Goal: Information Seeking & Learning: Learn about a topic

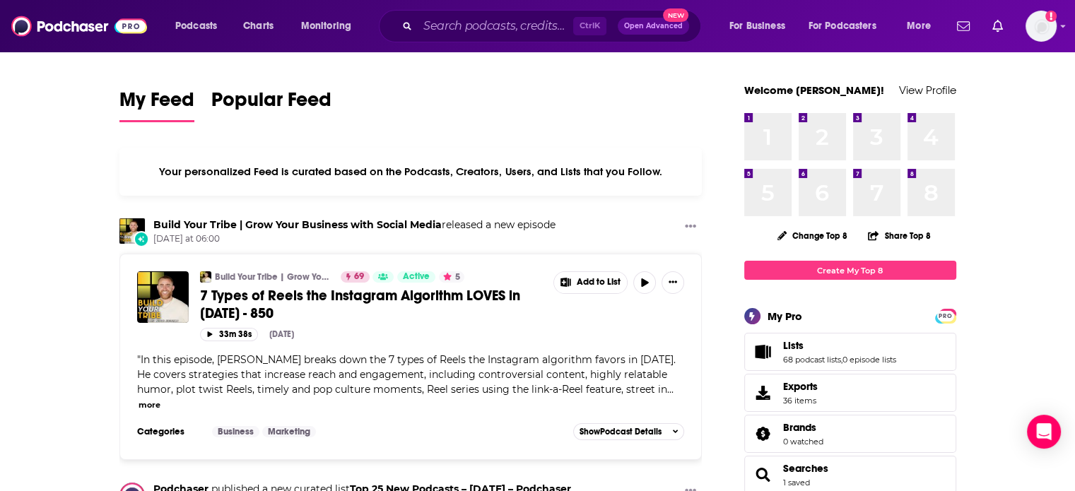
click at [478, 38] on div "Ctrl K Open Advanced New" at bounding box center [540, 26] width 322 height 33
click at [470, 32] on input "Search podcasts, credits, & more..." at bounding box center [495, 26] width 155 height 23
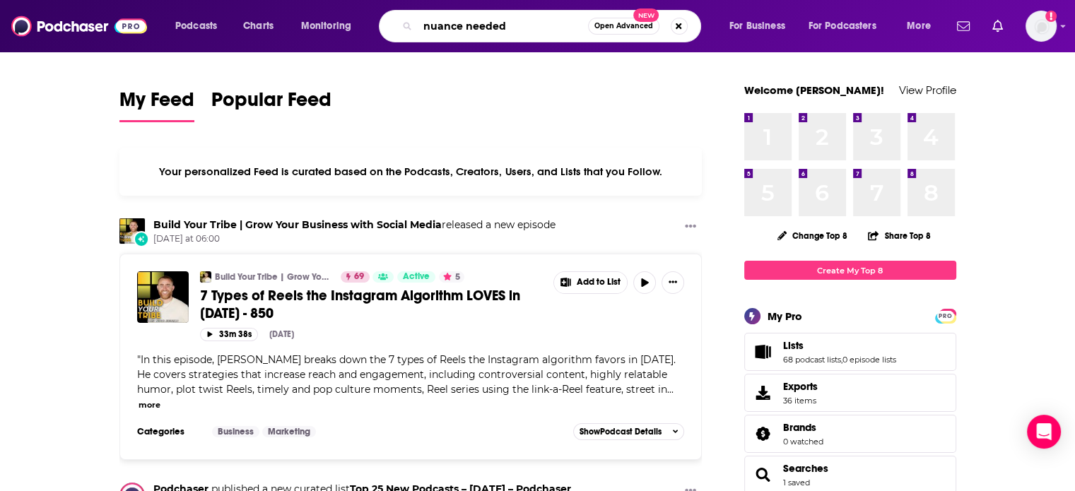
type input "nuance needed"
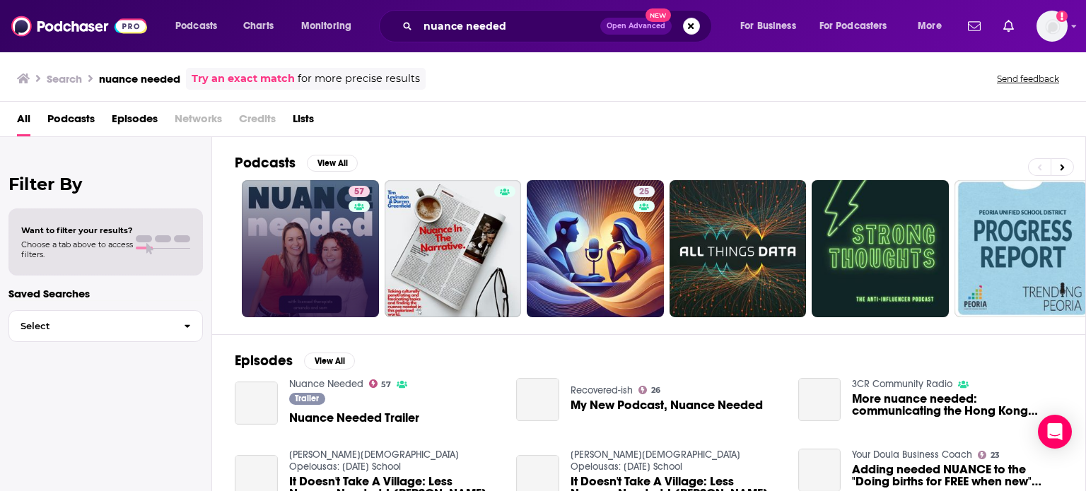
click at [334, 258] on link "57" at bounding box center [310, 248] width 137 height 137
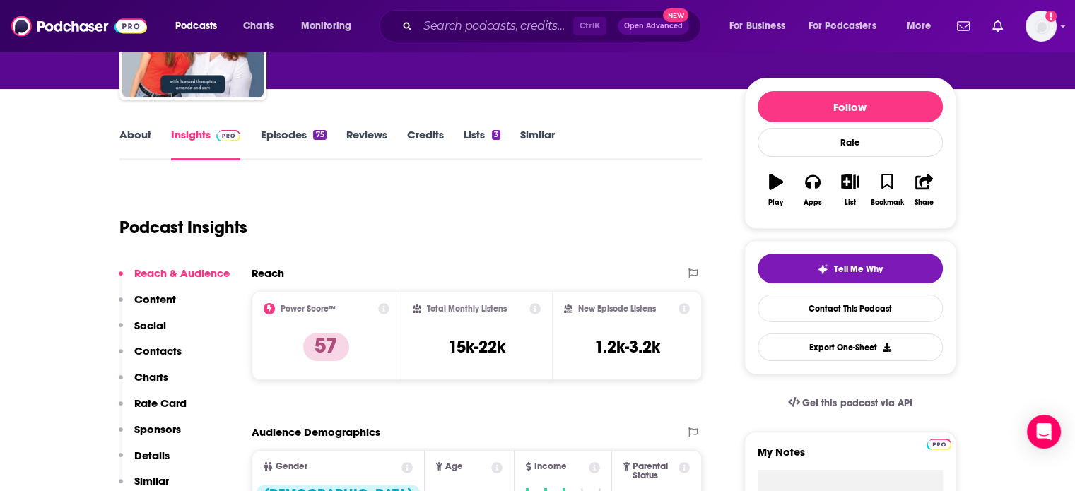
scroll to position [113, 0]
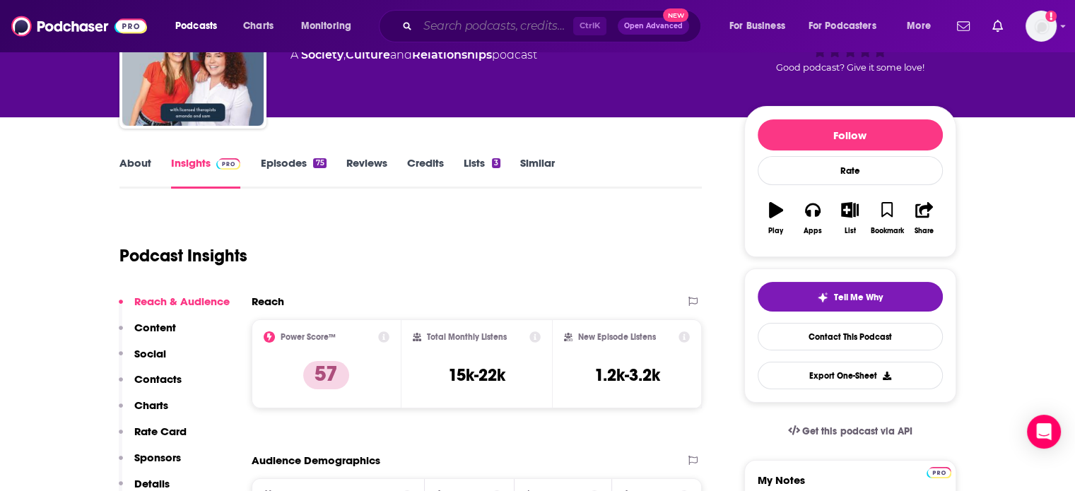
click at [481, 22] on input "Search podcasts, credits, & more..." at bounding box center [495, 26] width 155 height 23
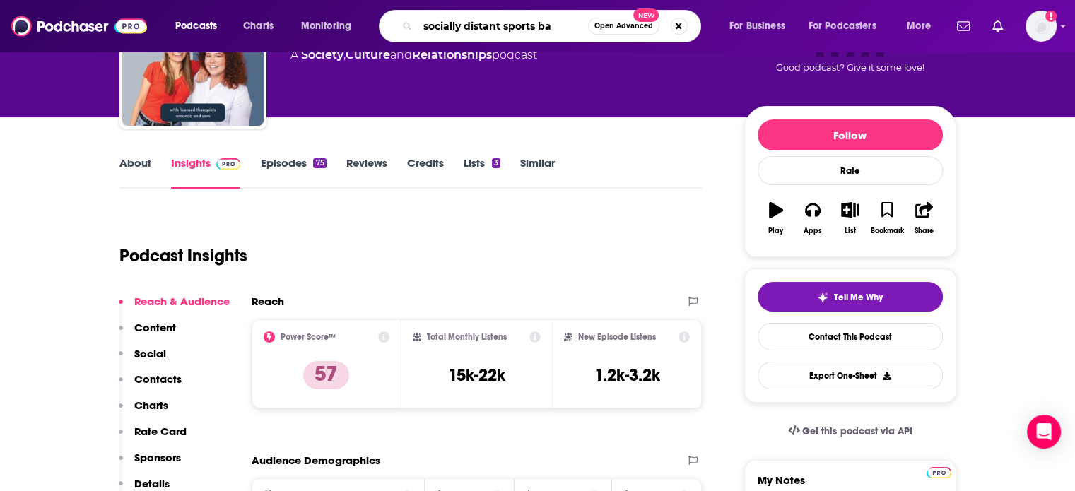
type input "socially distant sports bar"
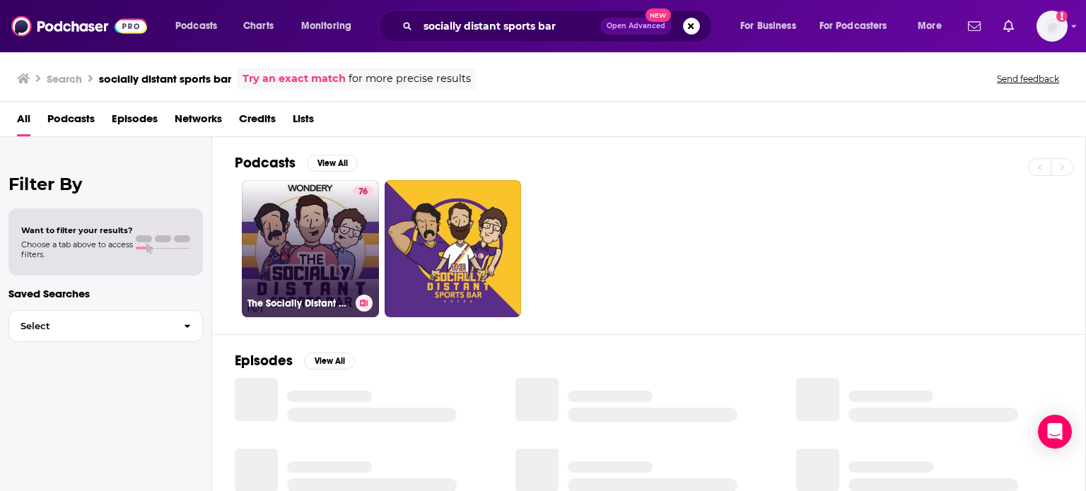
click at [266, 254] on link "76 The Socially Distant Sports Bar" at bounding box center [310, 248] width 137 height 137
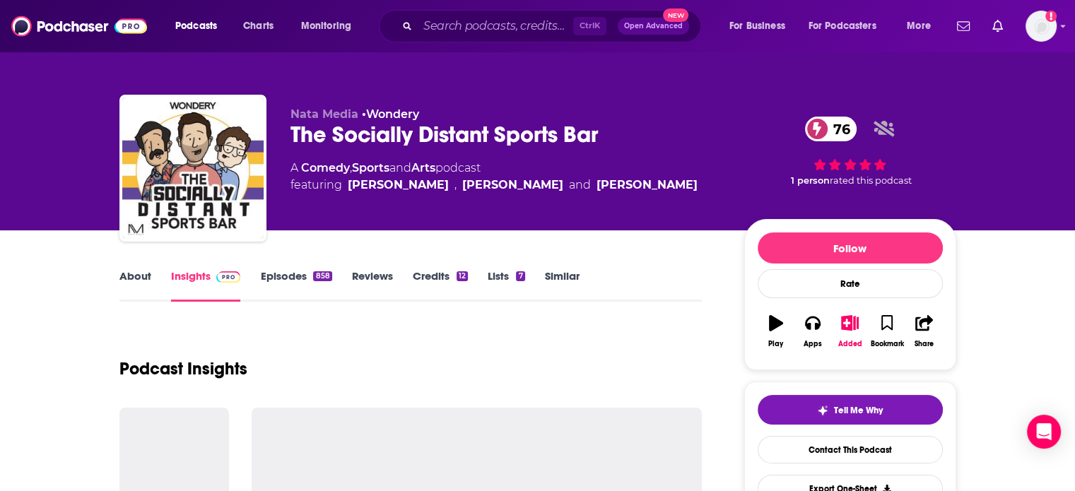
click at [138, 281] on link "About" at bounding box center [135, 285] width 32 height 33
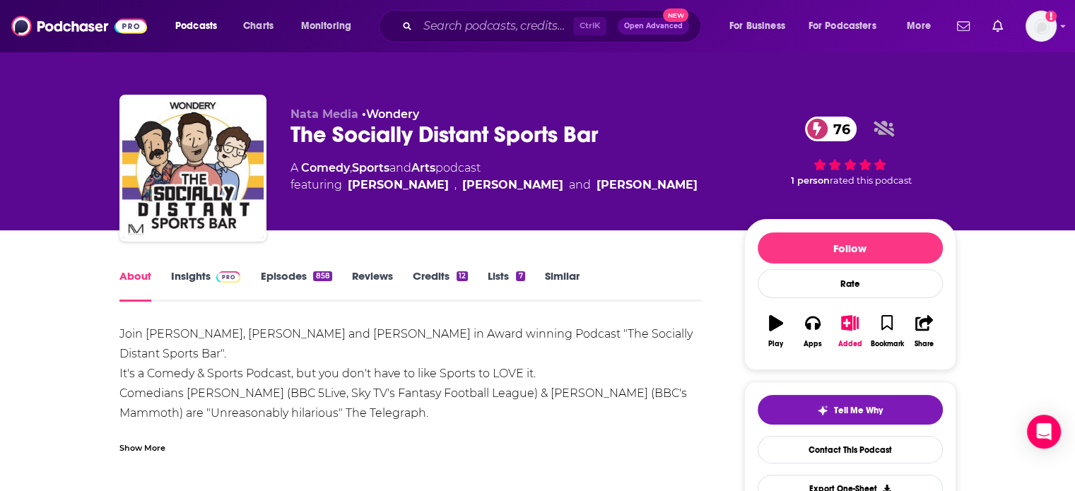
click at [138, 281] on link "About" at bounding box center [135, 285] width 32 height 33
click at [161, 440] on div "Show More" at bounding box center [142, 446] width 46 height 13
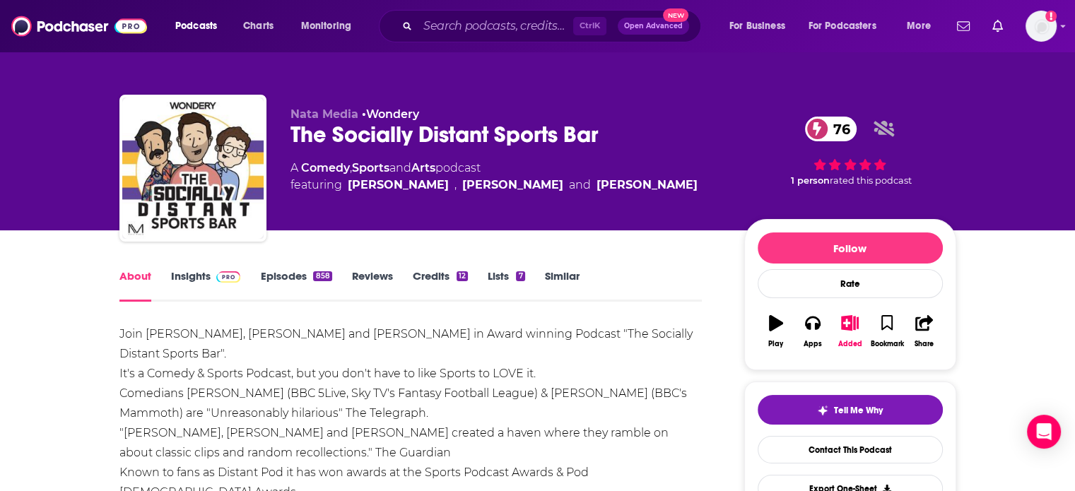
click at [211, 276] on span at bounding box center [226, 275] width 30 height 13
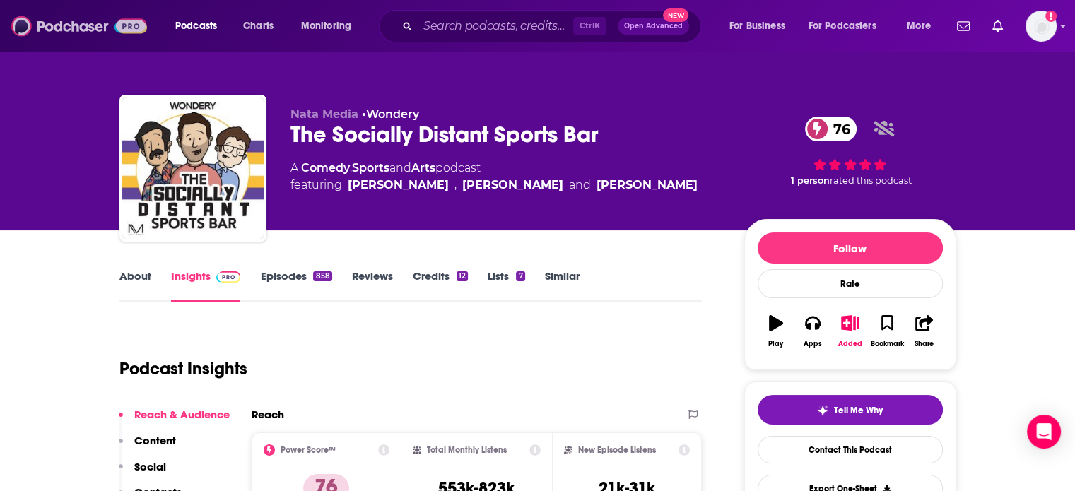
click at [74, 28] on img at bounding box center [79, 26] width 136 height 27
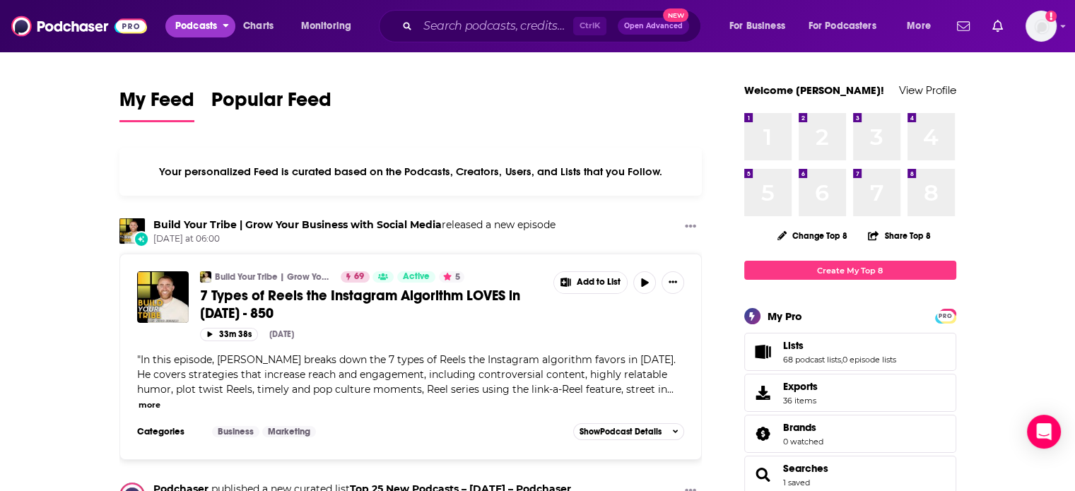
click at [201, 19] on span "Podcasts" at bounding box center [196, 26] width 42 height 20
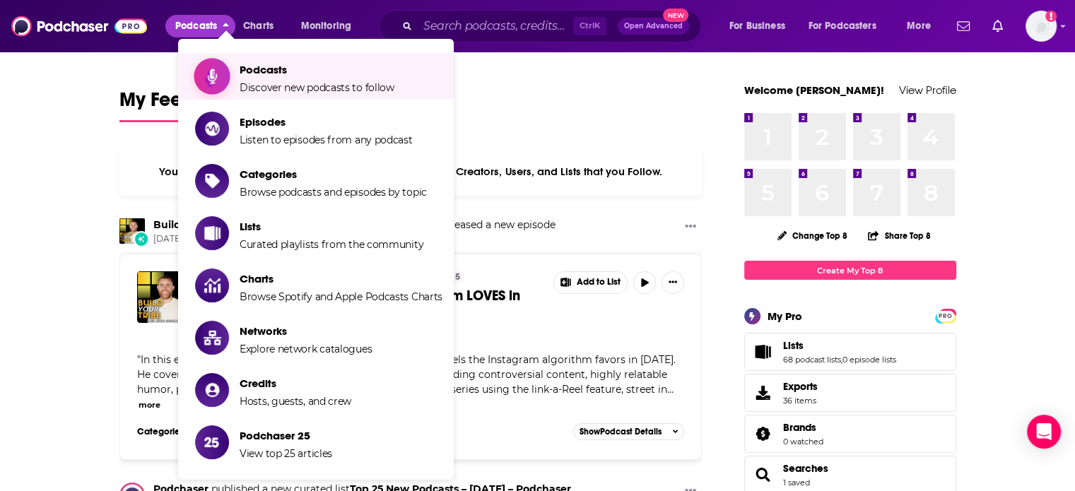
click at [209, 66] on span "Show item sub-menu" at bounding box center [212, 76] width 109 height 109
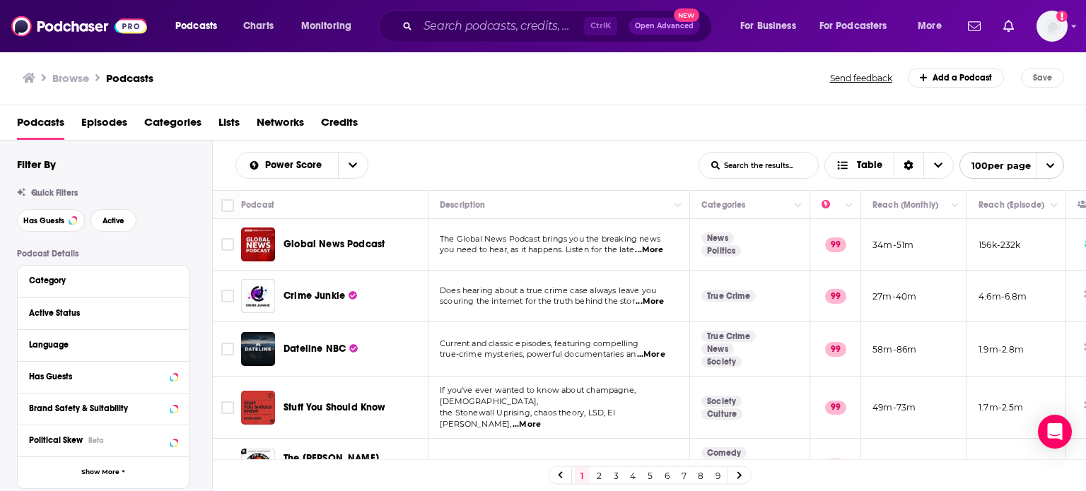
click at [0, 306] on div "Filter By Quick Filters Has Guests Active Podcast Details Category Active Statu…" at bounding box center [106, 466] width 212 height 616
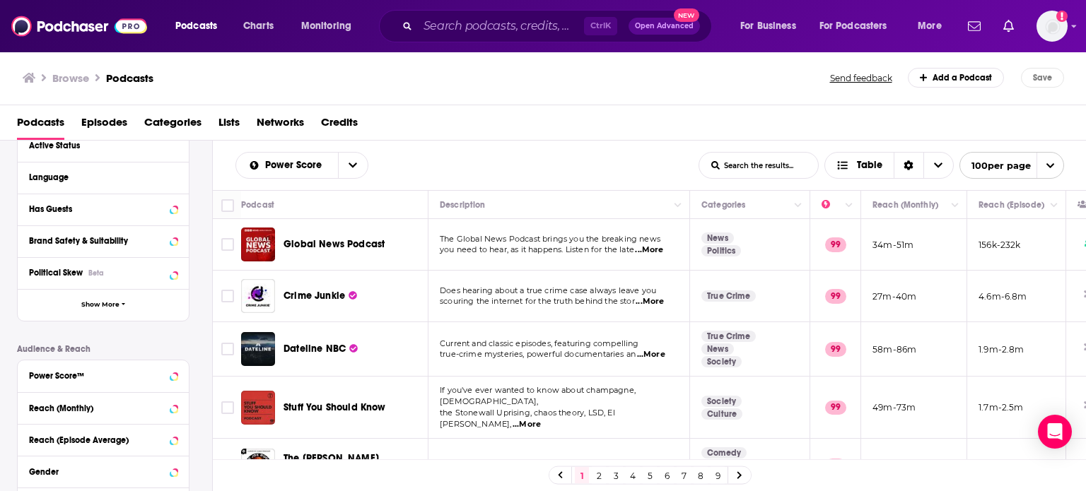
scroll to position [170, 0]
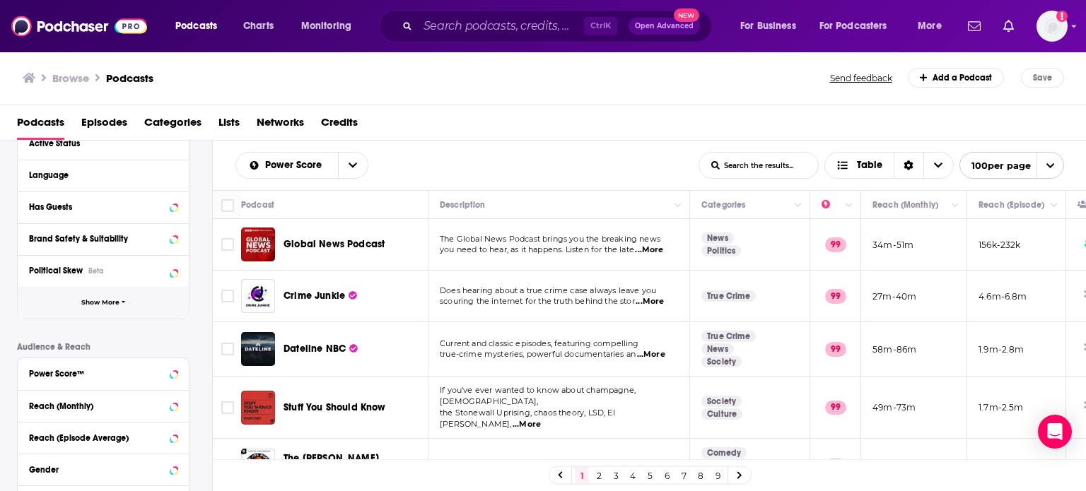
click at [82, 313] on button "Show More" at bounding box center [103, 303] width 171 height 32
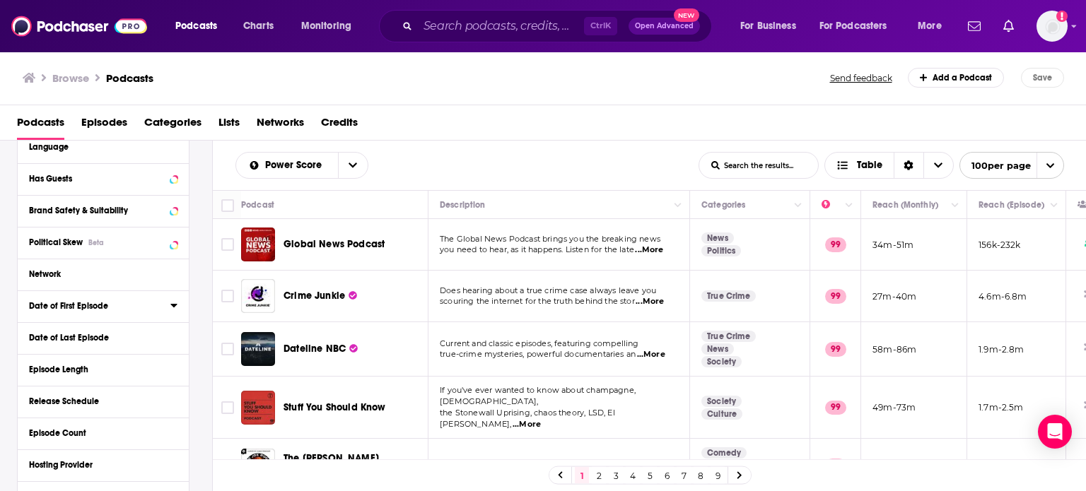
scroll to position [226, 0]
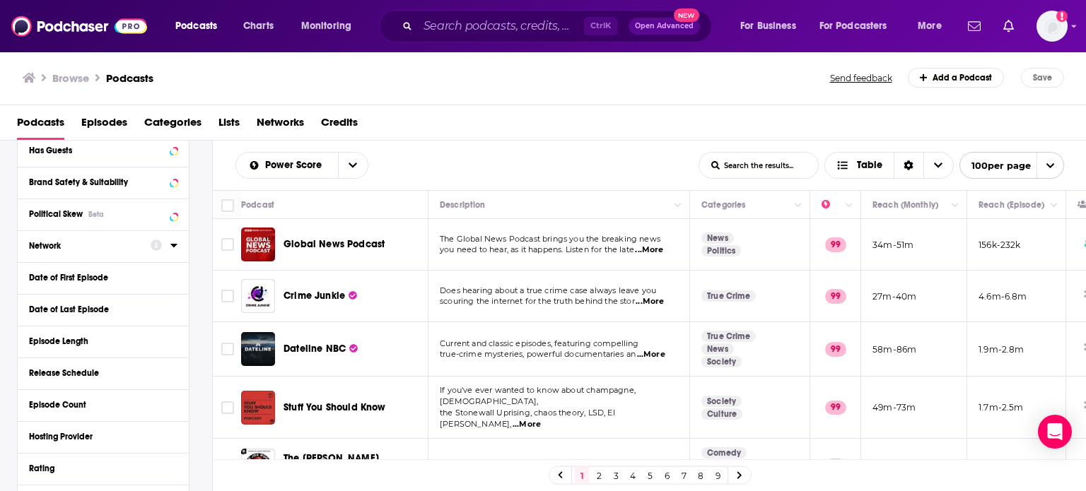
click at [175, 253] on div at bounding box center [164, 246] width 27 height 18
click at [177, 247] on icon at bounding box center [173, 245] width 7 height 11
click at [175, 247] on icon at bounding box center [173, 246] width 6 height 4
click at [175, 247] on icon at bounding box center [173, 245] width 7 height 11
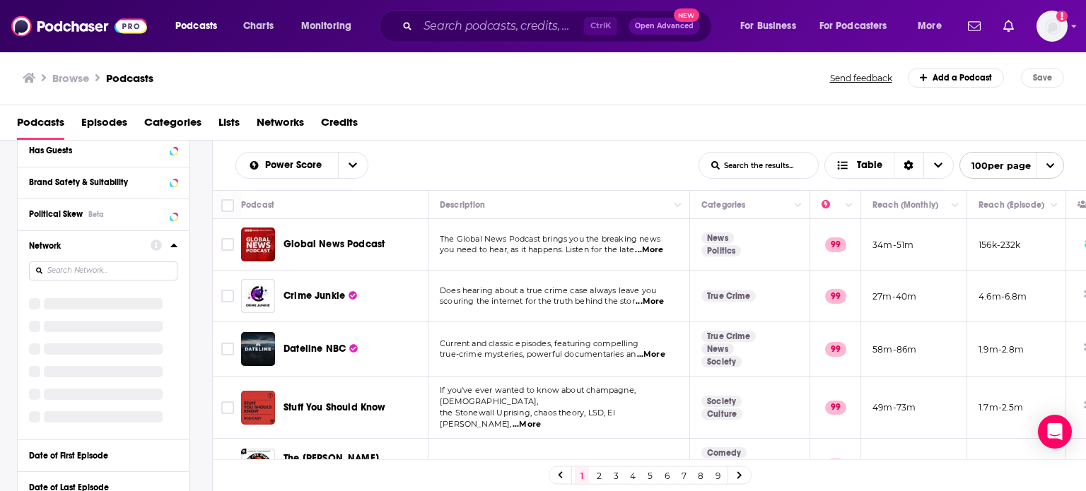
click at [175, 247] on icon at bounding box center [173, 246] width 6 height 4
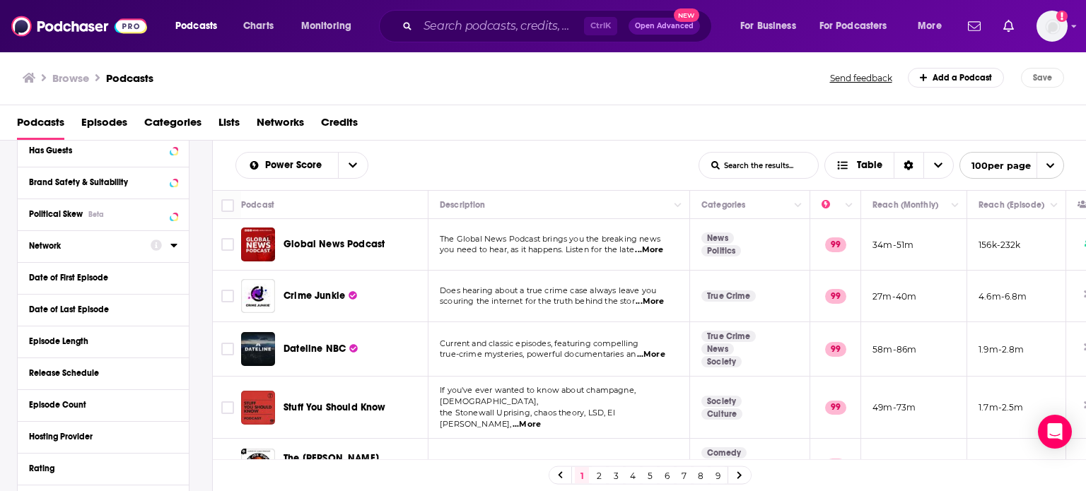
click at [173, 249] on icon at bounding box center [173, 245] width 7 height 11
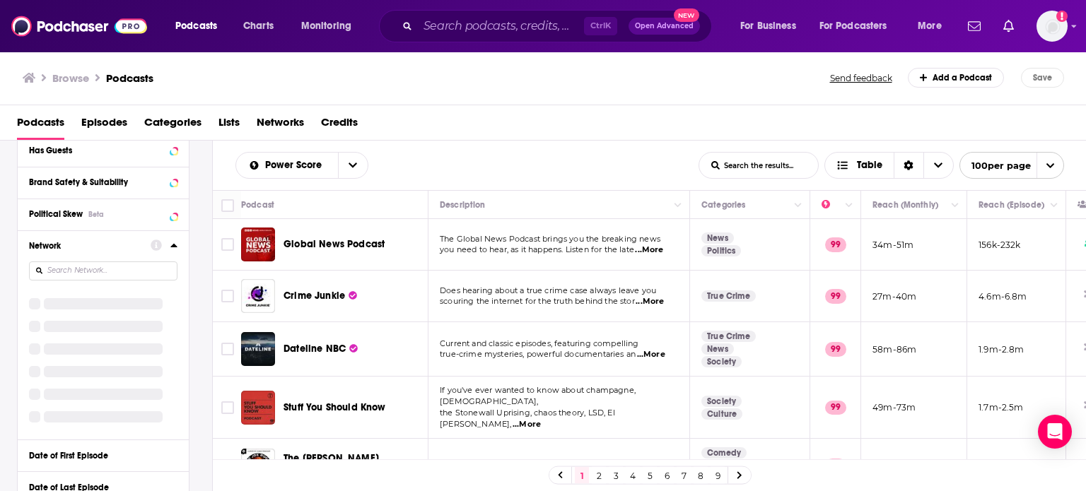
click at [121, 271] on input at bounding box center [103, 271] width 148 height 19
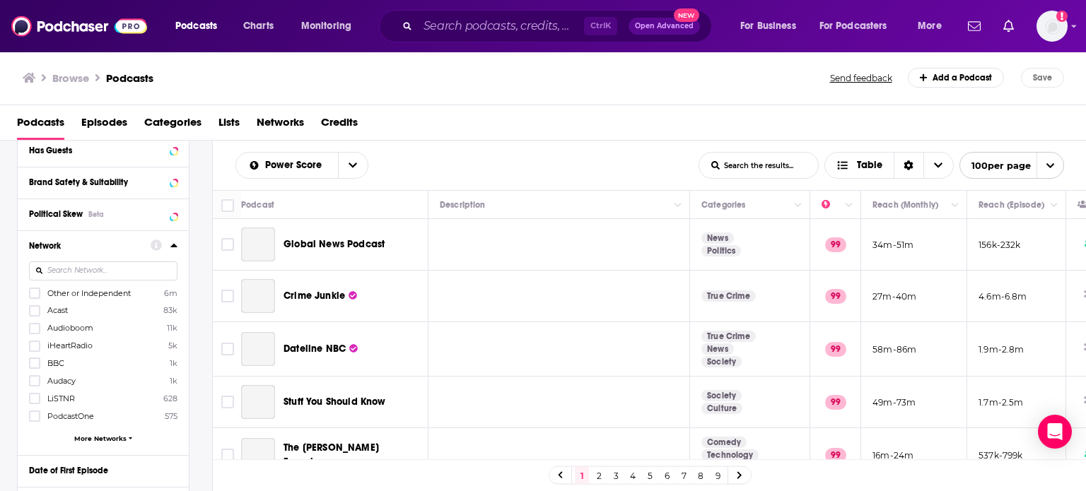
click at [121, 271] on input at bounding box center [103, 271] width 148 height 19
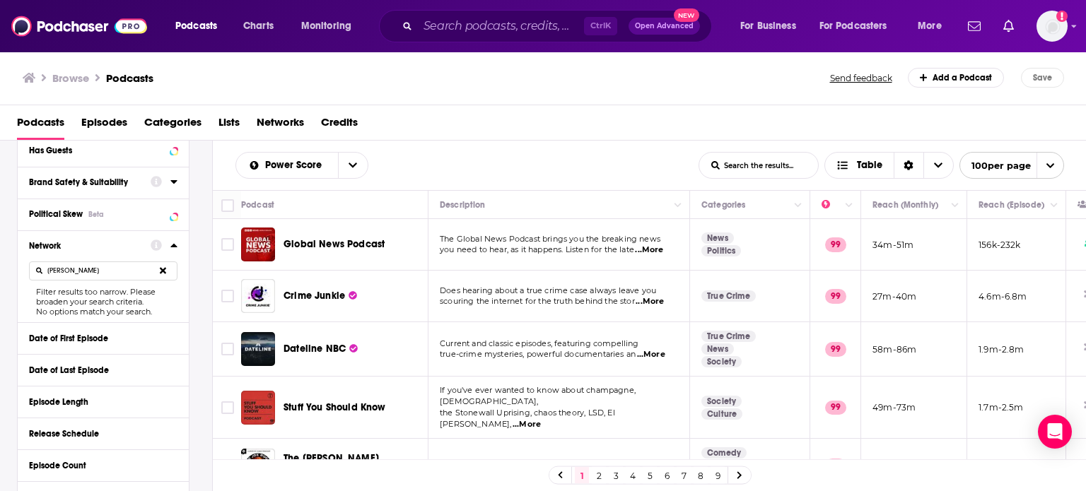
scroll to position [136, 0]
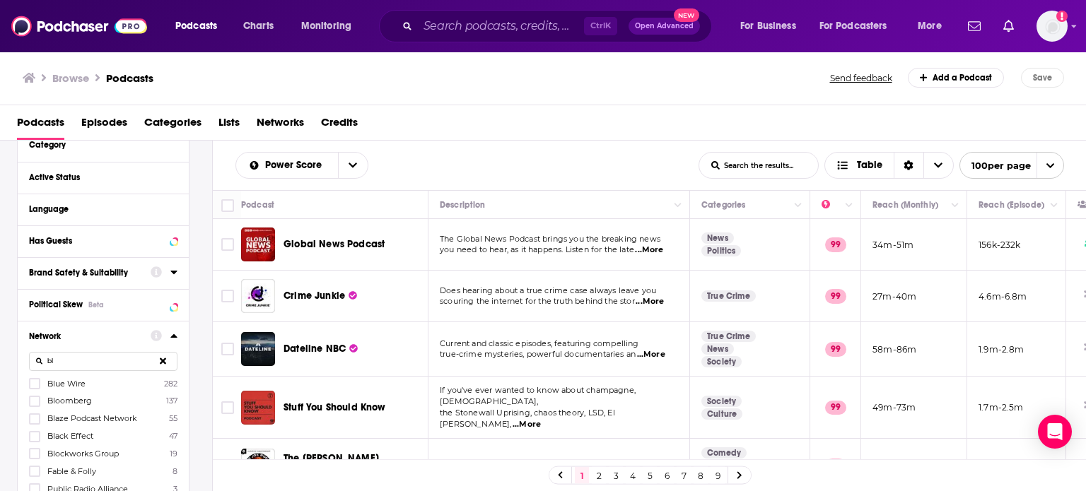
type input "b"
